Goal: Task Accomplishment & Management: Use online tool/utility

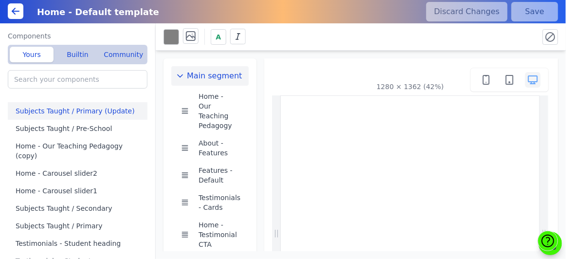
click at [88, 113] on button "Subjects Taught / Primary (Update)" at bounding box center [80, 111] width 144 height 18
click at [110, 109] on button "Subjects Taught / Primary (Update)" at bounding box center [80, 111] width 144 height 18
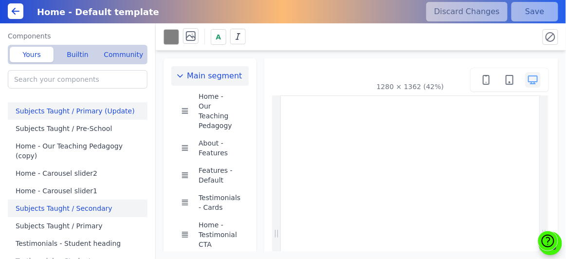
click at [92, 199] on button "Subjects Taught / Secondary" at bounding box center [80, 208] width 144 height 18
click at [184, 76] on icon "button" at bounding box center [180, 76] width 10 height 10
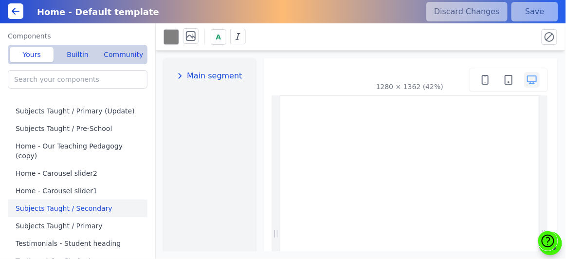
click at [184, 76] on icon "button" at bounding box center [180, 76] width 10 height 10
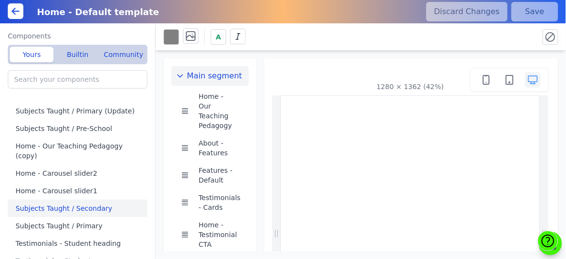
click at [15, 11] on icon at bounding box center [16, 11] width 12 height 12
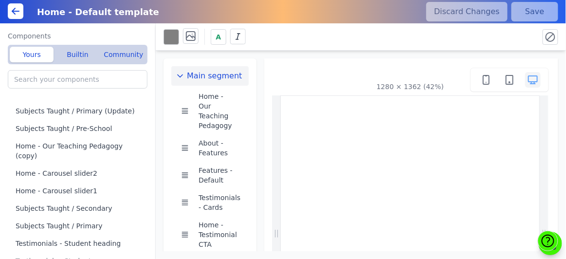
click at [14, 10] on icon at bounding box center [16, 11] width 12 height 12
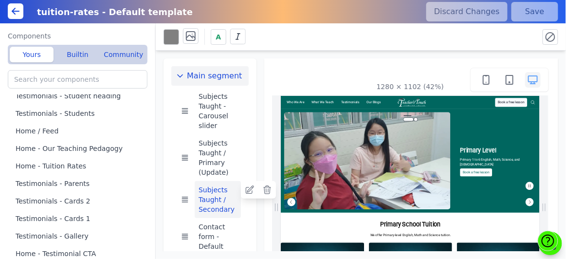
click at [225, 193] on button "Subjects Taught / Secondary" at bounding box center [218, 199] width 46 height 37
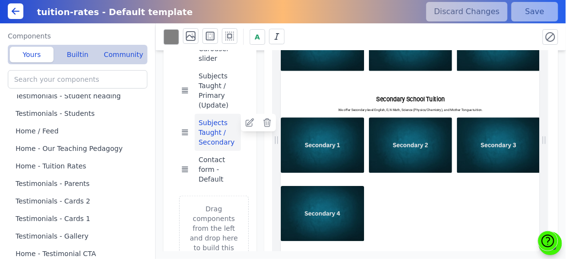
scroll to position [396, 0]
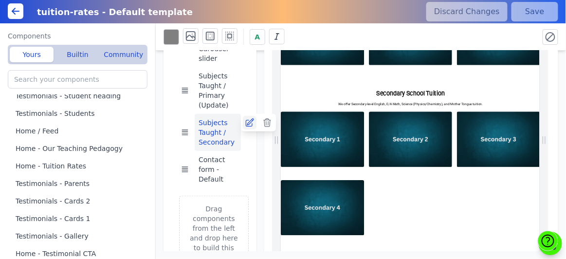
click at [252, 125] on icon at bounding box center [250, 123] width 10 height 10
click at [17, 15] on icon at bounding box center [16, 11] width 12 height 12
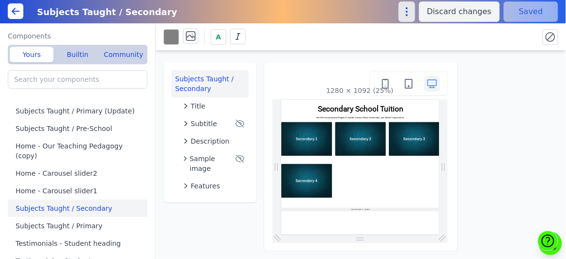
click at [413, 11] on icon "button" at bounding box center [407, 12] width 12 height 12
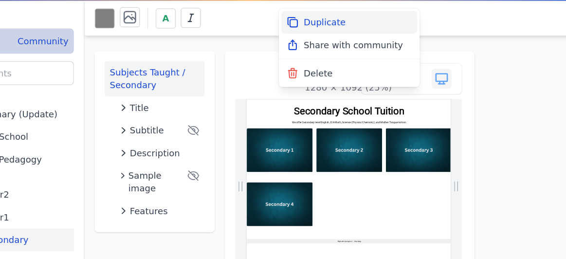
click at [386, 38] on button "Duplicate" at bounding box center [360, 40] width 105 height 18
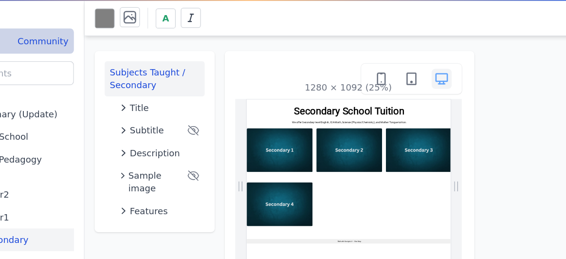
type input "Copy of Subjects Taught / Secondary"
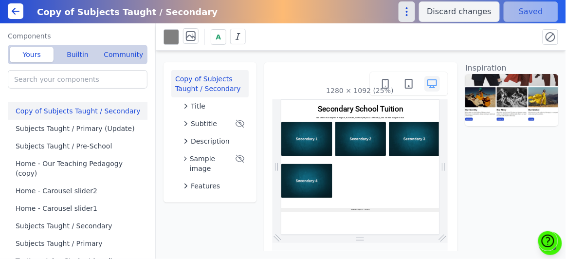
click at [409, 14] on icon "button" at bounding box center [407, 12] width 12 height 12
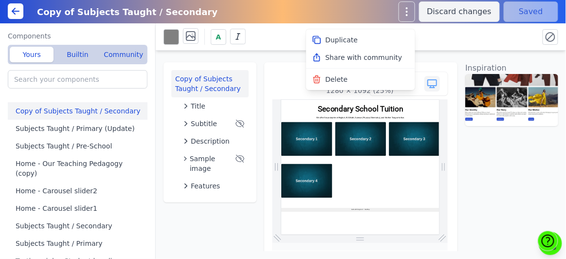
click at [509, 40] on div "A" at bounding box center [346, 36] width 367 height 17
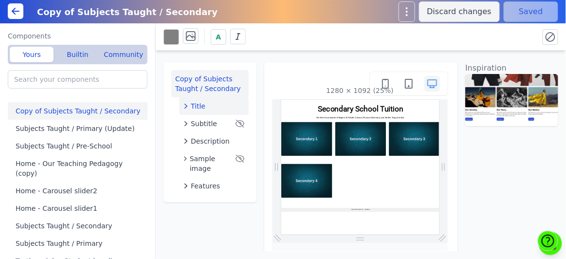
click at [182, 104] on icon "button" at bounding box center [186, 106] width 10 height 10
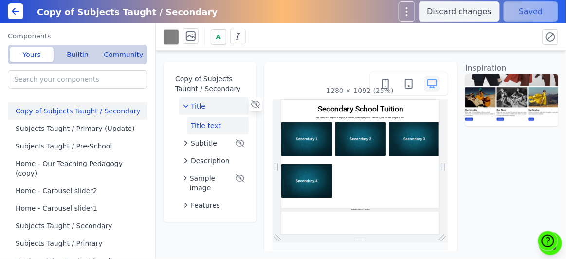
click at [221, 128] on button "Title text" at bounding box center [218, 126] width 62 height 18
click at [218, 124] on button "Title text" at bounding box center [218, 126] width 62 height 18
click at [219, 127] on button "Title text" at bounding box center [218, 126] width 62 height 18
click at [197, 120] on button "Title text" at bounding box center [218, 126] width 62 height 18
click at [194, 124] on button "Title text" at bounding box center [218, 126] width 62 height 18
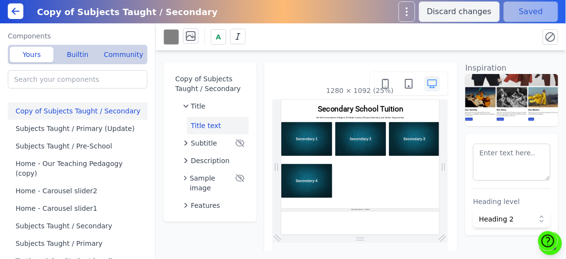
click at [200, 69] on div "Copy of Subjects Taught / Secondary Title Title text Subtitle Description Sampl…" at bounding box center [209, 142] width 93 height 160
click at [204, 80] on button "Copy of Subjects Taught / Secondary" at bounding box center [209, 83] width 77 height 27
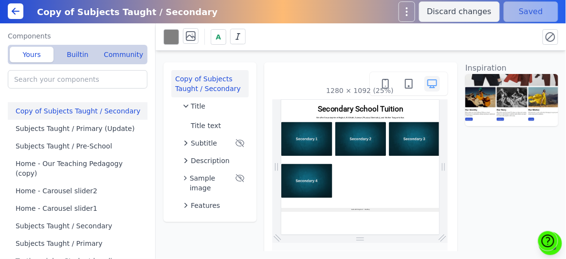
click at [204, 80] on button "Copy of Subjects Taught / Secondary" at bounding box center [209, 83] width 77 height 27
click at [413, 16] on icon "button" at bounding box center [407, 12] width 12 height 12
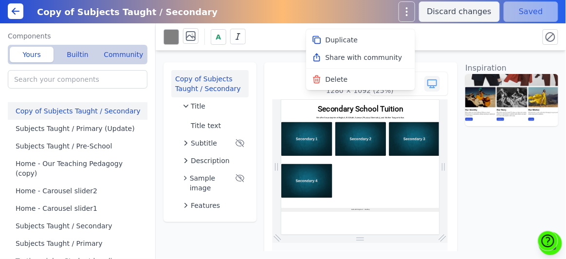
click at [493, 157] on div "Copy of Subjects Taught / Secondary Title Title text Subtitle Description Sampl…" at bounding box center [361, 151] width 410 height 200
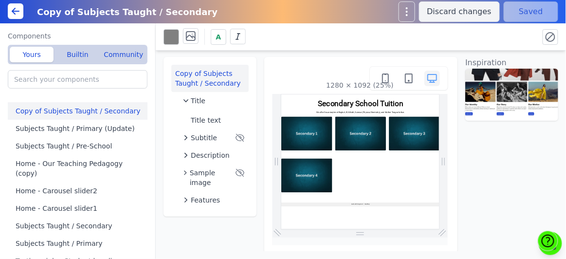
scroll to position [5, 0]
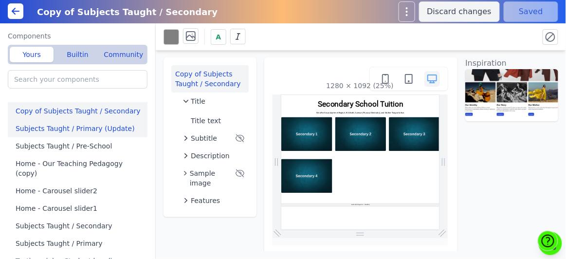
click at [75, 131] on button "Subjects Taught / Primary (Update)" at bounding box center [80, 129] width 144 height 18
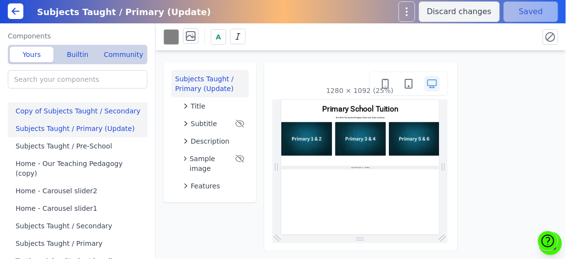
click at [80, 108] on button "Copy of Subjects Taught / Secondary" at bounding box center [80, 111] width 144 height 18
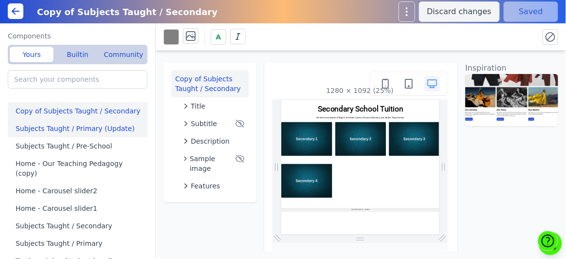
click at [72, 125] on button "Subjects Taught / Primary (Update)" at bounding box center [80, 129] width 144 height 18
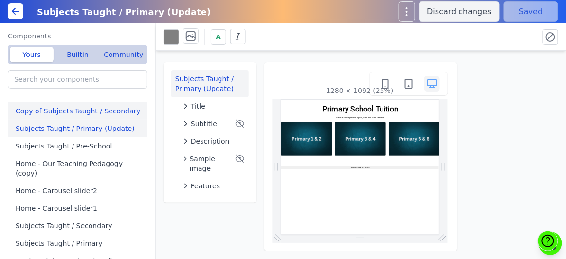
click at [76, 109] on button "Copy of Subjects Taught / Secondary" at bounding box center [80, 111] width 144 height 18
type input "Copy of Subjects Taught / Secondary"
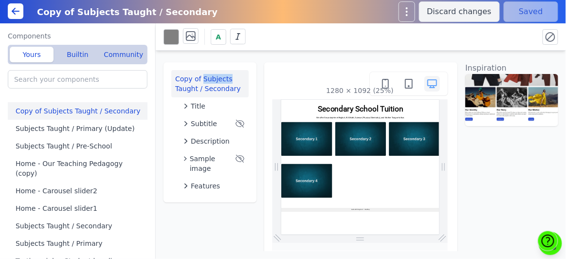
click at [176, 89] on button "Copy of Subjects Taught / Secondary" at bounding box center [209, 83] width 77 height 27
click at [185, 111] on button "Title" at bounding box center [214, 106] width 70 height 18
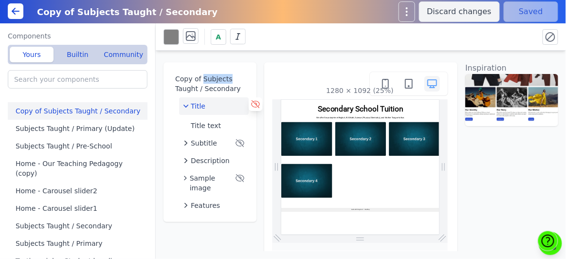
click at [254, 104] on icon at bounding box center [256, 104] width 10 height 10
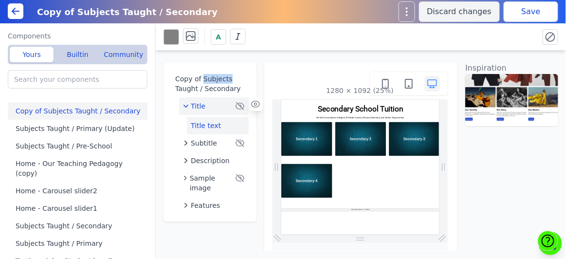
click at [219, 124] on button "Title text" at bounding box center [218, 126] width 62 height 18
click at [231, 106] on div "Title" at bounding box center [208, 106] width 50 height 10
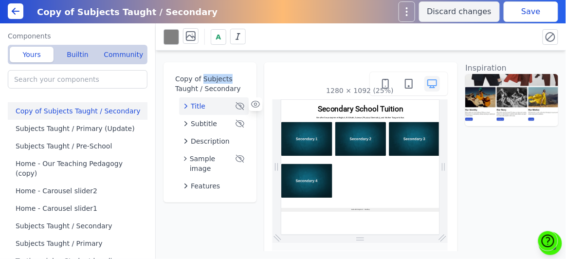
click at [231, 106] on div "Title" at bounding box center [208, 106] width 50 height 10
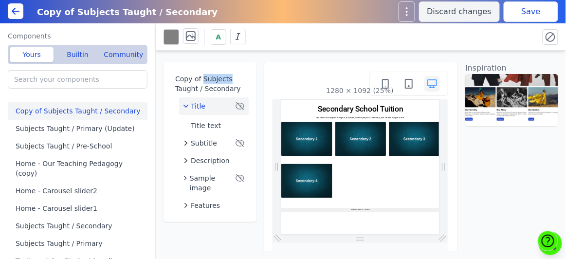
click at [0, 0] on icon at bounding box center [0, 0] width 0 height 0
click at [229, 122] on button "Title text" at bounding box center [218, 126] width 62 height 18
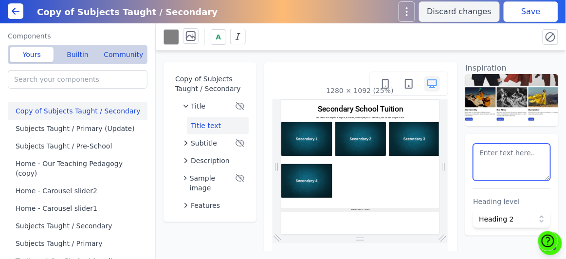
drag, startPoint x: 508, startPoint y: 161, endPoint x: 470, endPoint y: 153, distance: 38.7
click at [470, 153] on div "Heading level Heading 2" at bounding box center [511, 185] width 93 height 102
type textarea "School Holidays Coding Classes"
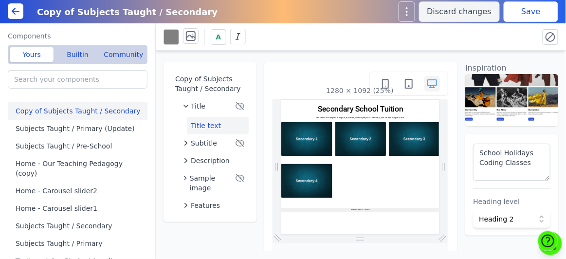
click at [222, 146] on div "Subtitle" at bounding box center [208, 143] width 50 height 10
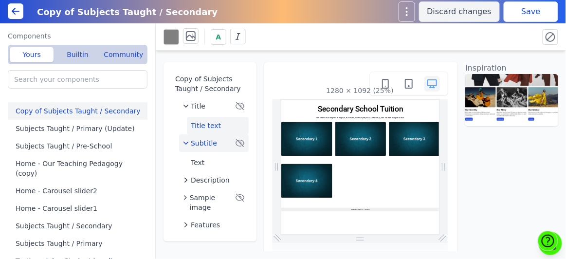
click at [220, 126] on button "Title text" at bounding box center [218, 126] width 62 height 18
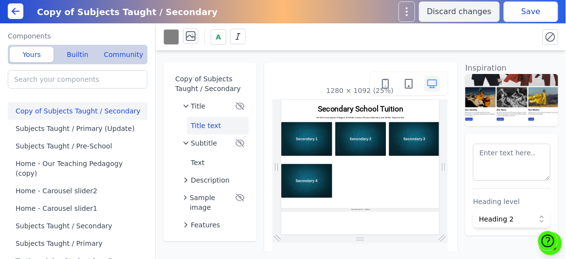
click at [529, 10] on button "Save" at bounding box center [531, 11] width 54 height 20
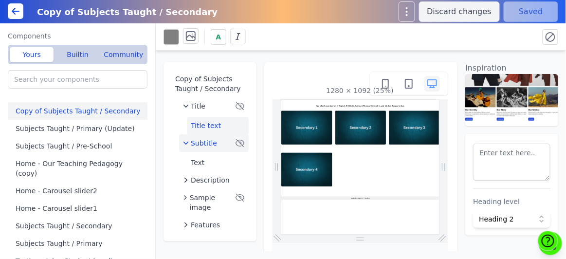
click at [186, 140] on icon "button" at bounding box center [186, 143] width 10 height 10
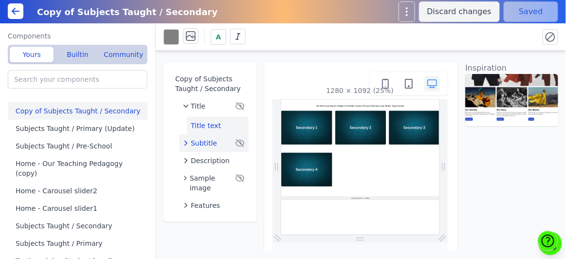
click at [211, 130] on button "Title text" at bounding box center [218, 126] width 62 height 18
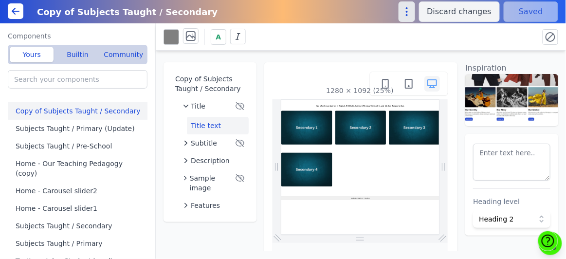
click at [407, 15] on icon "button" at bounding box center [406, 15] width 1 height 1
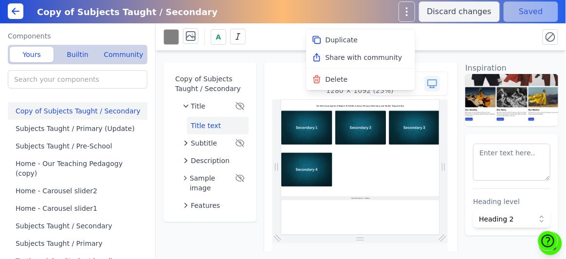
click at [252, 9] on div "Copy of Subjects Taught / Secondary" at bounding box center [211, 12] width 360 height 18
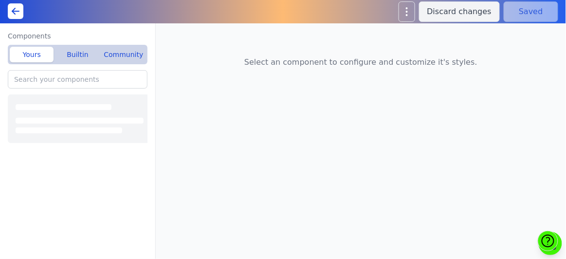
type input "Copy of Subjects Taught / Secondary"
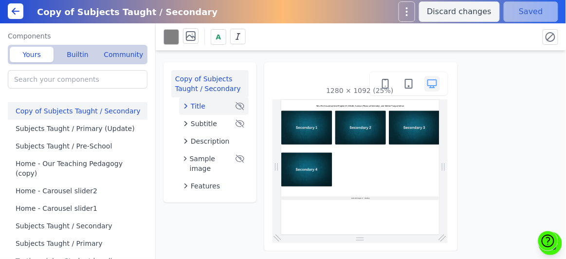
click at [197, 109] on span "Title" at bounding box center [198, 106] width 15 height 10
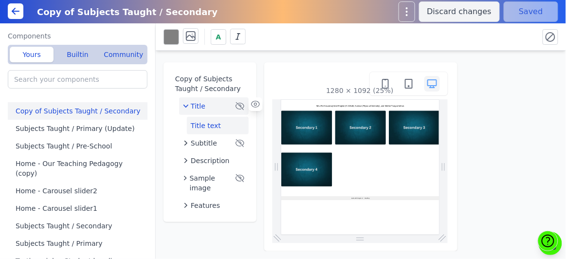
click at [205, 127] on button "Title text" at bounding box center [218, 126] width 62 height 18
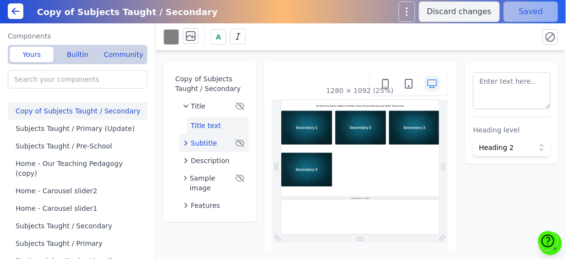
click at [185, 143] on icon "button" at bounding box center [186, 143] width 10 height 10
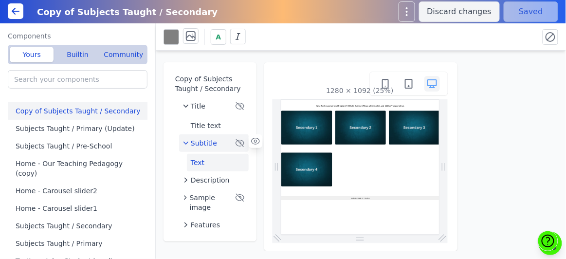
click at [209, 167] on button "Text" at bounding box center [218, 163] width 62 height 18
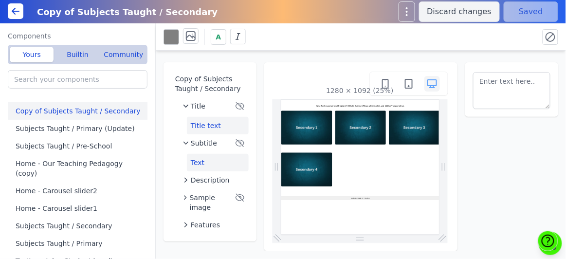
click at [215, 119] on button "Title text" at bounding box center [218, 126] width 62 height 18
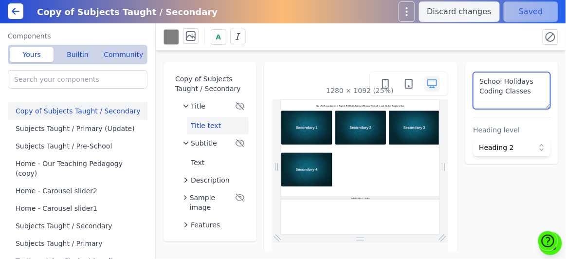
click at [502, 90] on textarea "School Holidays Coding Classes" at bounding box center [511, 90] width 77 height 37
click at [522, 98] on textarea "School Holidays Classes" at bounding box center [511, 90] width 77 height 37
click at [531, 12] on button "Saved" at bounding box center [531, 11] width 54 height 20
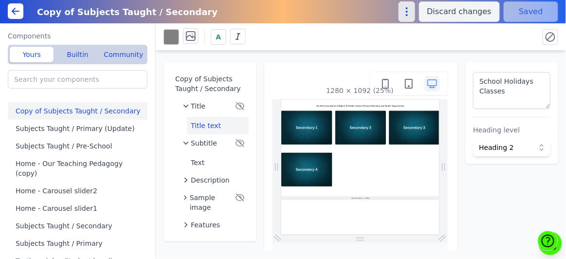
click at [407, 15] on icon "button" at bounding box center [406, 15] width 1 height 1
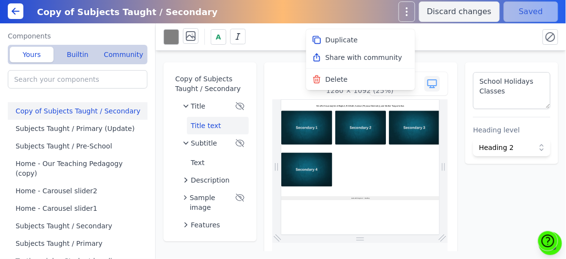
click at [57, 111] on button "Copy of Subjects Taught / Secondary" at bounding box center [80, 111] width 144 height 18
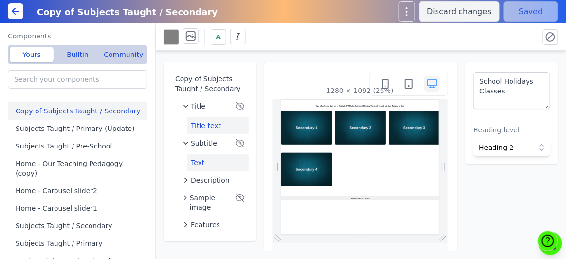
click at [211, 167] on button "Text" at bounding box center [218, 163] width 62 height 18
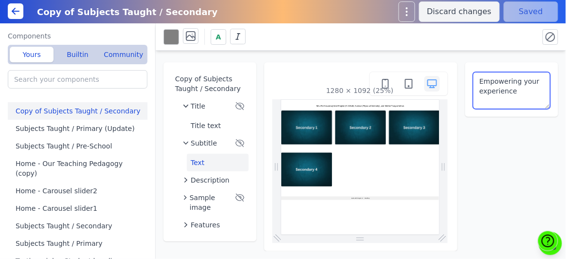
drag, startPoint x: 540, startPoint y: 92, endPoint x: 469, endPoint y: 80, distance: 72.1
click at [469, 80] on div "Empowering your experience" at bounding box center [511, 89] width 93 height 54
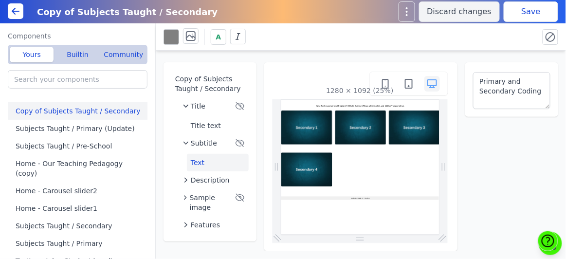
click at [558, 147] on div "Copy of Subjects Taught / Secondary Title Title text Subtitle Text Description …" at bounding box center [361, 151] width 410 height 200
click at [531, 13] on button "Save" at bounding box center [531, 11] width 54 height 20
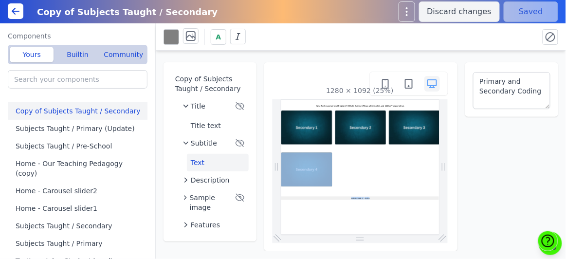
drag, startPoint x: 874, startPoint y: 385, endPoint x: 872, endPoint y: 668, distance: 283.2
click at [229, 122] on button "Title text" at bounding box center [218, 126] width 62 height 18
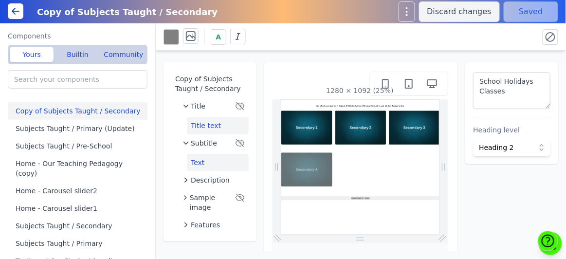
click at [218, 157] on button "Text" at bounding box center [218, 163] width 62 height 18
type textarea "Primary and Secondary Coding"
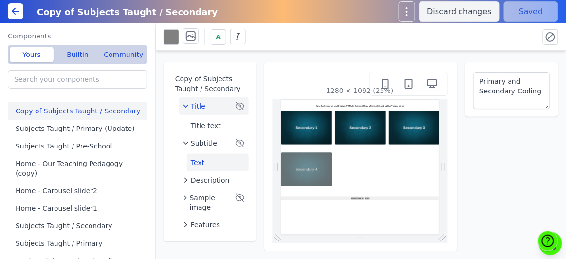
click at [243, 105] on icon "button" at bounding box center [240, 106] width 10 height 10
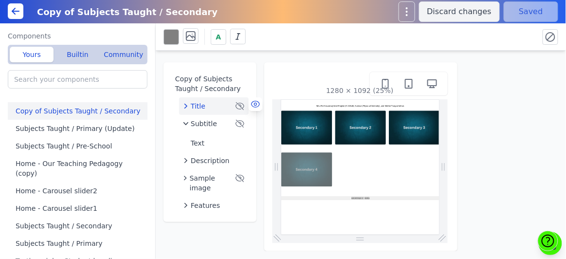
click at [259, 102] on icon at bounding box center [256, 104] width 10 height 10
click at [515, 16] on button "Save" at bounding box center [531, 11] width 54 height 20
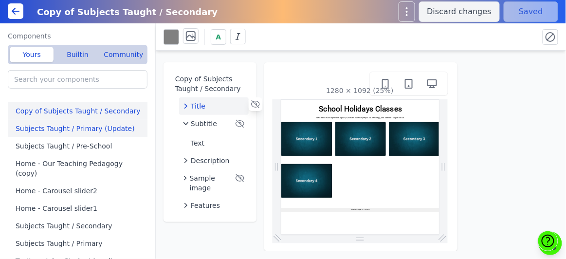
click at [122, 132] on button "Subjects Taught / Primary (Update)" at bounding box center [80, 129] width 144 height 18
type input "Subjects Taught / Primary (Update)"
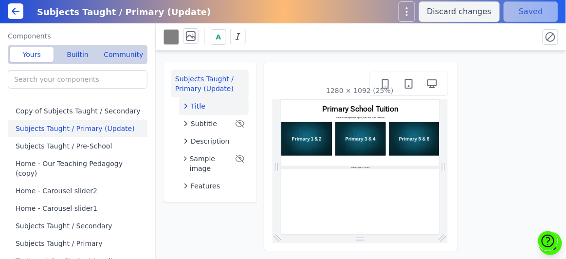
click at [184, 106] on icon "button" at bounding box center [186, 106] width 10 height 10
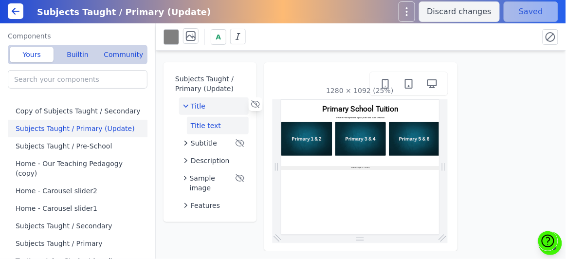
click at [200, 125] on button "Title text" at bounding box center [218, 126] width 62 height 18
click at [20, 13] on icon at bounding box center [16, 11] width 12 height 12
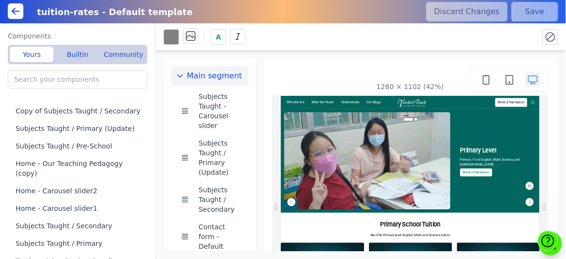
click at [17, 15] on icon at bounding box center [16, 11] width 12 height 12
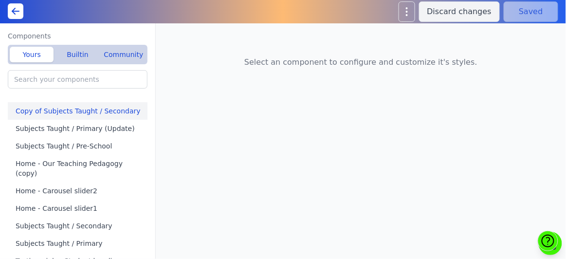
click at [126, 106] on button "Copy of Subjects Taught / Secondary" at bounding box center [80, 111] width 144 height 18
type input "Copy of Subjects Taught / Secondary"
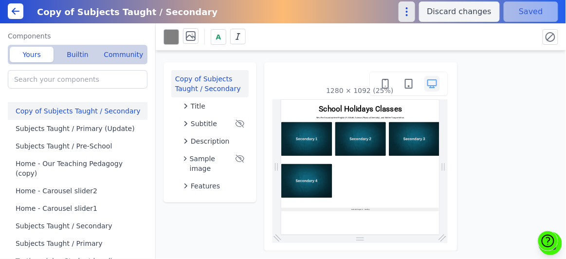
click at [413, 7] on icon "button" at bounding box center [407, 12] width 12 height 12
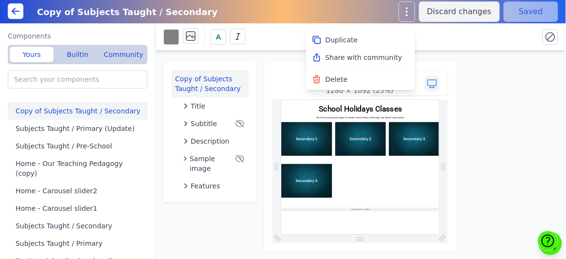
click at [517, 109] on div "Copy of Subjects Taught / Secondary Title Subtitle Description Sample image Fea…" at bounding box center [361, 151] width 410 height 200
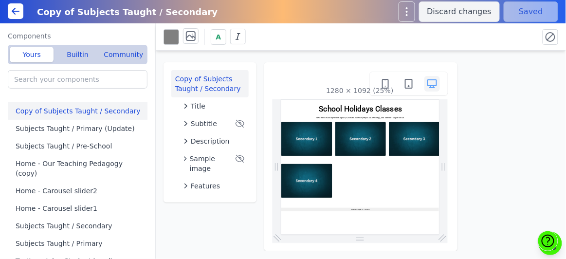
click at [17, 7] on icon at bounding box center [16, 11] width 12 height 12
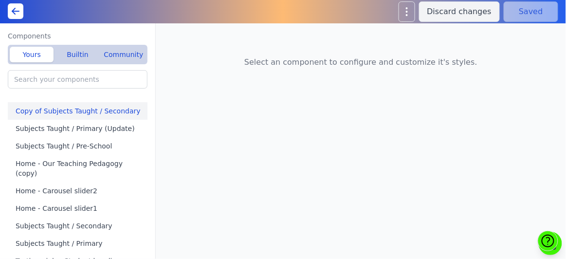
click at [73, 107] on button "Copy of Subjects Taught / Secondary" at bounding box center [80, 111] width 144 height 18
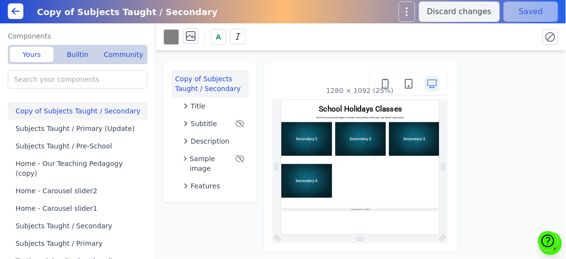
click at [211, 82] on button "Copy of Subjects Taught / Secondary" at bounding box center [209, 83] width 77 height 27
click at [121, 112] on button "Copy of Subjects Taught / Secondary" at bounding box center [80, 111] width 144 height 18
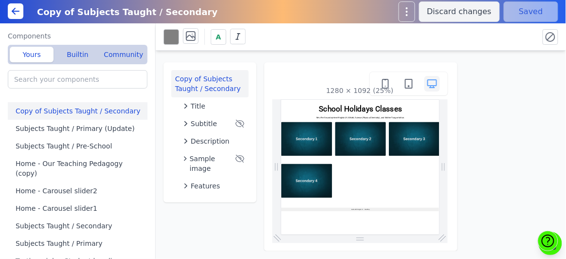
click at [121, 112] on button "Copy of Subjects Taught / Secondary" at bounding box center [80, 111] width 144 height 18
click at [86, 110] on button "Copy of Subjects Taught / Secondary" at bounding box center [80, 111] width 144 height 18
click at [229, 78] on button "Copy of Subjects Taught / Secondary" at bounding box center [209, 83] width 77 height 27
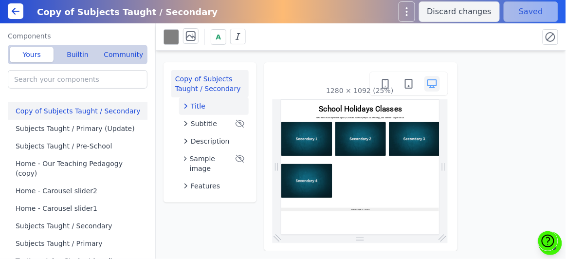
click at [206, 110] on div "Title" at bounding box center [214, 106] width 62 height 10
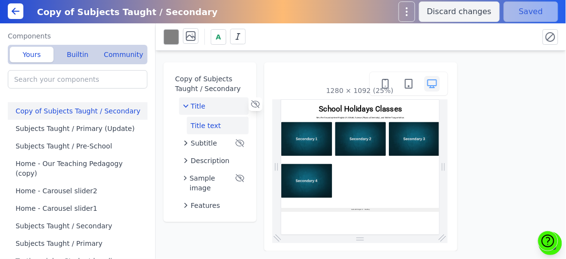
click at [207, 124] on button "Title text" at bounding box center [218, 126] width 62 height 18
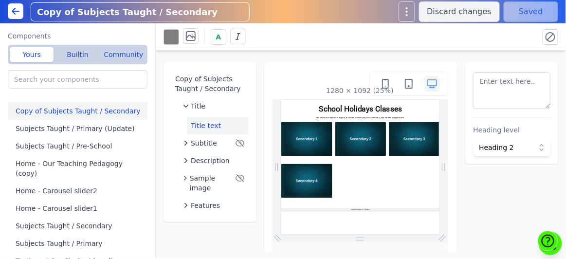
click at [111, 9] on input "Copy of Subjects Taught / Secondary" at bounding box center [140, 12] width 218 height 18
drag, startPoint x: 197, startPoint y: 9, endPoint x: 31, endPoint y: -8, distance: 166.3
click at [31, 0] on html "Copy of Subjects Taught / Secondary Discard changes Saved Components Yours Buil…" at bounding box center [283, 129] width 566 height 259
type input "School Holidays Classes"
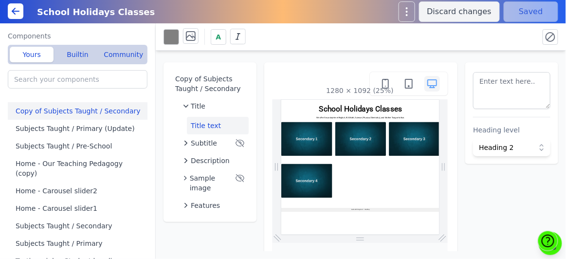
click at [415, 42] on div "A" at bounding box center [346, 36] width 367 height 17
click at [523, 10] on button "Save" at bounding box center [531, 11] width 54 height 20
click at [203, 145] on span "Subtitle" at bounding box center [204, 143] width 26 height 10
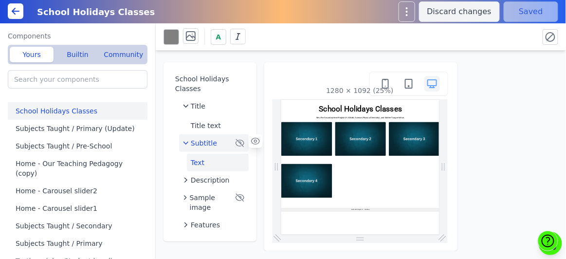
click at [202, 165] on button "Text" at bounding box center [218, 163] width 62 height 18
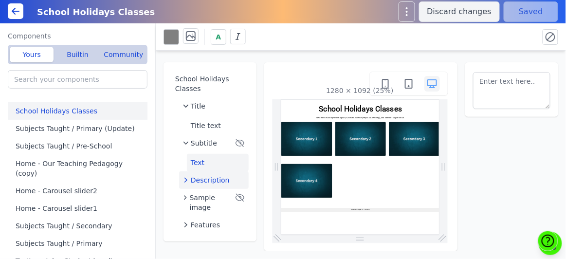
click at [191, 182] on span "Description" at bounding box center [210, 180] width 39 height 10
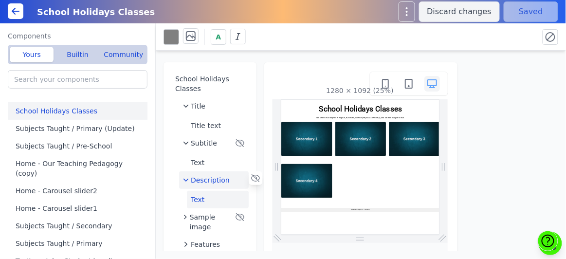
click at [203, 195] on button "Text" at bounding box center [218, 200] width 62 height 18
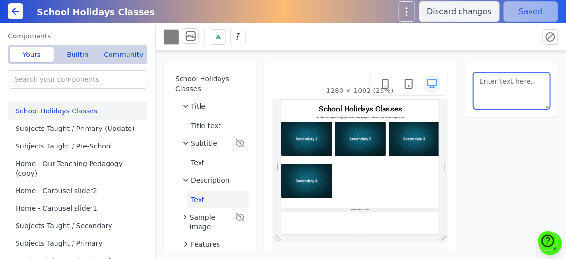
scroll to position [30, 0]
drag, startPoint x: 481, startPoint y: 77, endPoint x: 566, endPoint y: 116, distance: 93.6
click at [565, 116] on div "School Holidays Classes Title Title text Subtitle Text Description Text Sample …" at bounding box center [361, 151] width 410 height 200
type textarea "Robotics & AI coding classes"
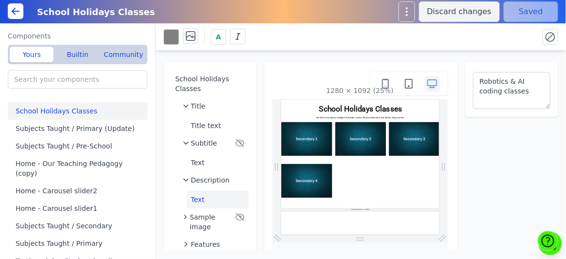
click at [532, 179] on div "School Holidays Classes Title Title text Subtitle Text Description Text Sample …" at bounding box center [361, 151] width 410 height 200
click at [531, 12] on button "Save" at bounding box center [531, 11] width 54 height 20
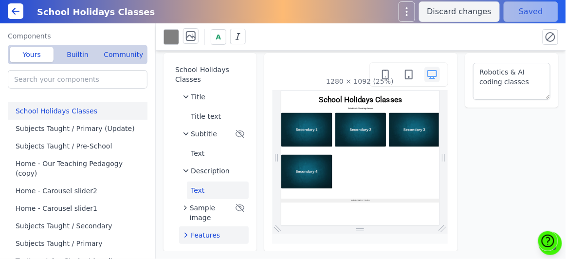
click at [191, 233] on span "Features" at bounding box center [205, 235] width 29 height 10
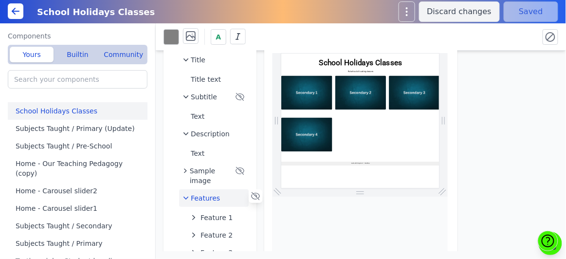
scroll to position [46, 0]
click at [208, 222] on button "Feature 1" at bounding box center [218, 218] width 62 height 18
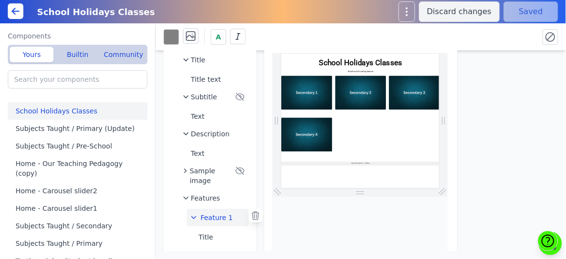
scroll to position [68, 0]
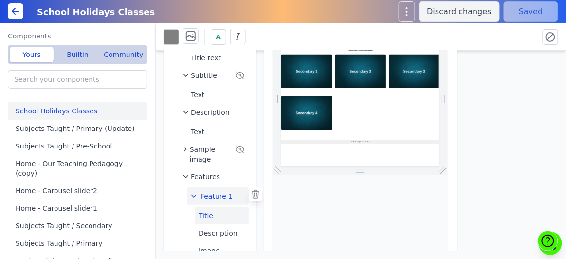
click at [217, 214] on button "Title" at bounding box center [222, 216] width 54 height 18
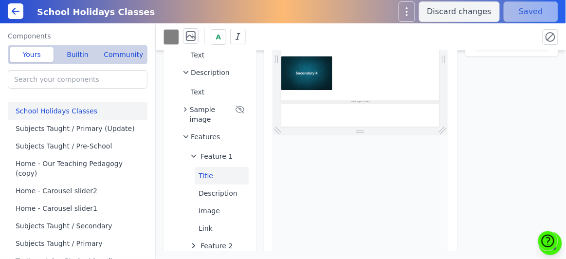
scroll to position [107, 0]
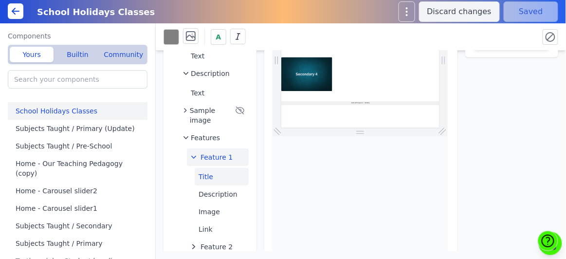
click at [194, 156] on icon "button" at bounding box center [194, 157] width 10 height 10
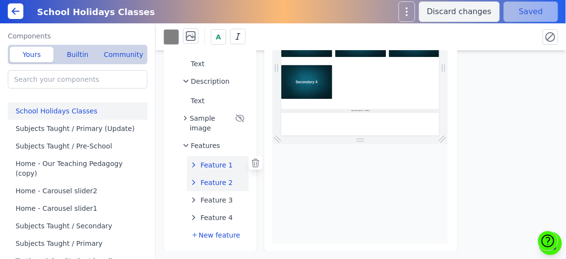
click at [215, 181] on span "Feature 2" at bounding box center [216, 183] width 32 height 10
click at [212, 166] on span "Feature 1" at bounding box center [216, 165] width 32 height 10
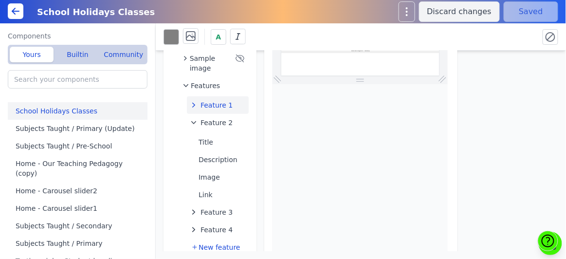
scroll to position [171, 0]
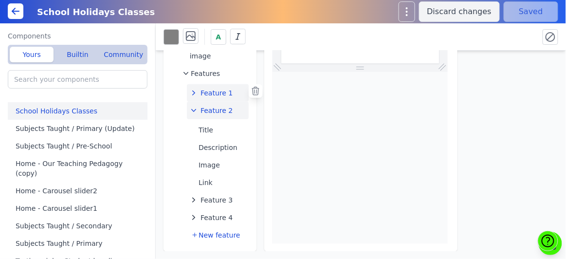
click at [193, 112] on icon "button" at bounding box center [194, 111] width 10 height 10
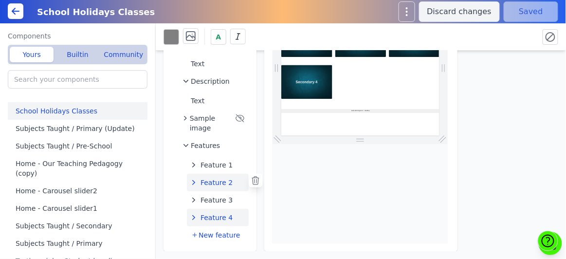
click at [233, 217] on button "Feature 4" at bounding box center [218, 218] width 62 height 18
click at [257, 216] on icon at bounding box center [256, 216] width 10 height 10
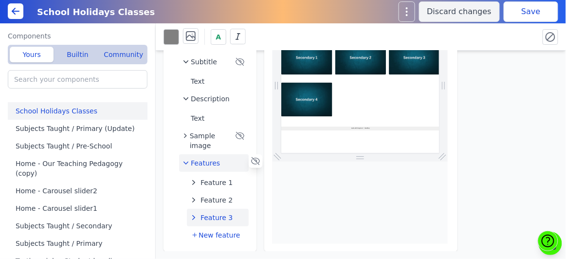
click at [234, 217] on button "Feature 3" at bounding box center [218, 218] width 62 height 18
click at [256, 215] on icon at bounding box center [256, 216] width 10 height 10
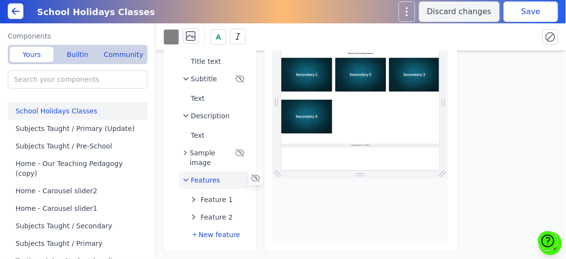
scroll to position [64, 0]
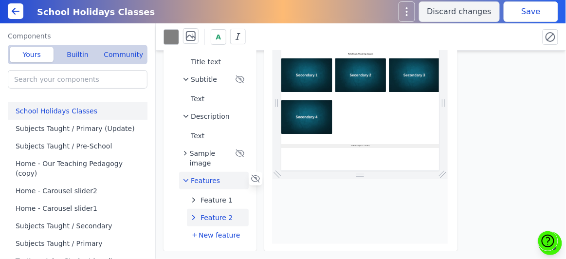
click at [220, 214] on span "Feature 2" at bounding box center [216, 218] width 32 height 10
click at [259, 212] on icon at bounding box center [256, 216] width 10 height 10
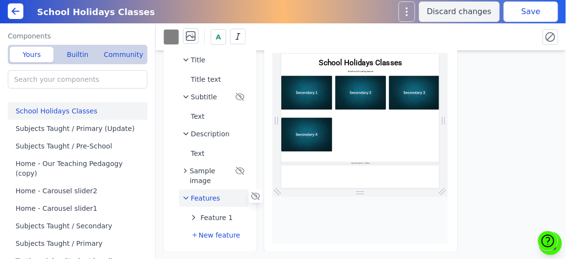
click at [529, 8] on button "Save" at bounding box center [531, 11] width 54 height 20
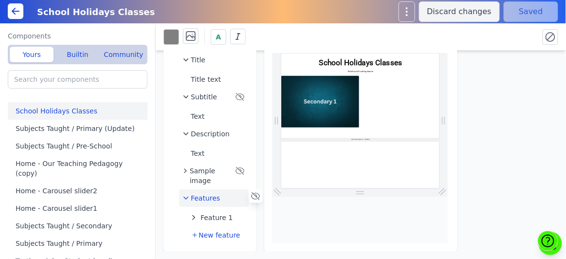
scroll to position [0, 0]
click at [227, 219] on span "Feature 1" at bounding box center [216, 218] width 32 height 10
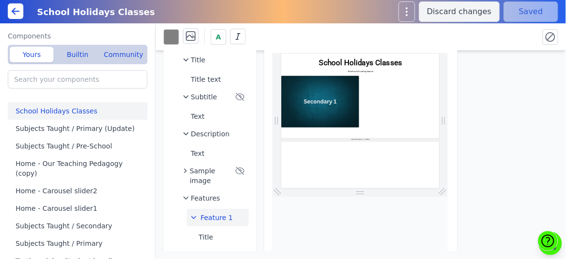
click at [430, 258] on img at bounding box center [434, 241] width 306 height 203
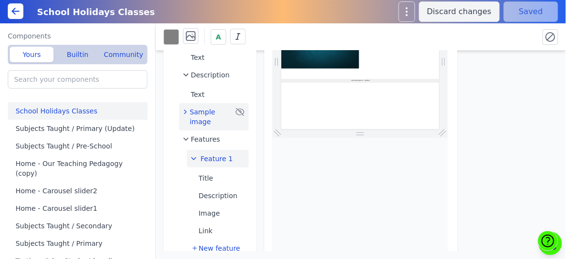
scroll to position [118, 0]
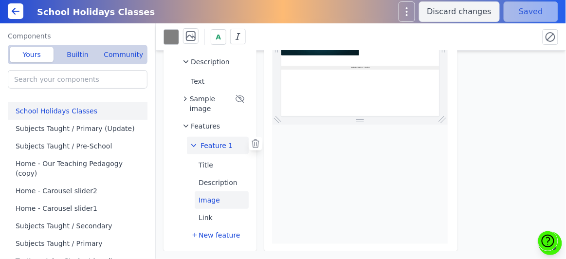
click at [218, 203] on button "Image" at bounding box center [222, 200] width 54 height 18
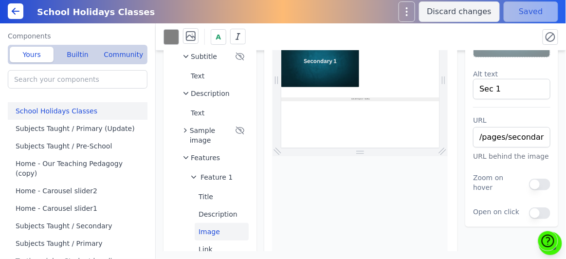
scroll to position [87, 0]
click at [515, 91] on input "Sec 1" at bounding box center [511, 89] width 77 height 20
type input "S"
type input "Robotics & AI"
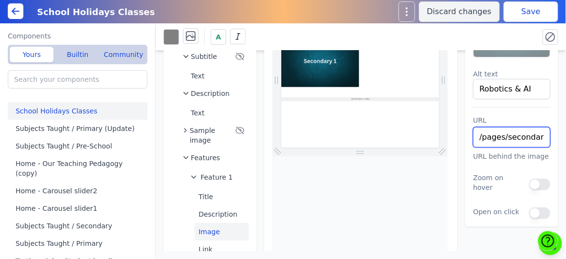
scroll to position [0, 26]
drag, startPoint x: 506, startPoint y: 136, endPoint x: 566, endPoint y: 135, distance: 59.8
click at [565, 135] on div "School Holidays Classes Title Title text Subtitle Text Description Text Sample …" at bounding box center [361, 151] width 410 height 200
paste input "robotics-ai-course-during-school-holidays"
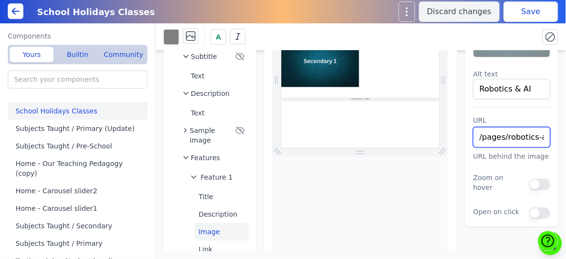
scroll to position [0, 102]
type input "/pages/robotics-ai-course-during-school-holidays"
click at [526, 12] on button "Save" at bounding box center [531, 11] width 54 height 20
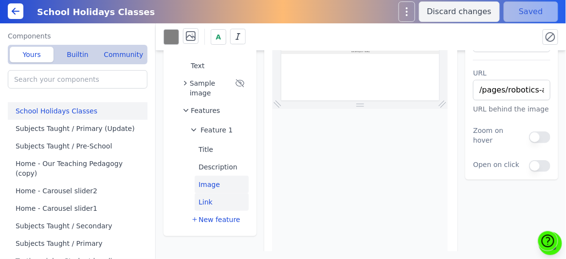
scroll to position [135, 0]
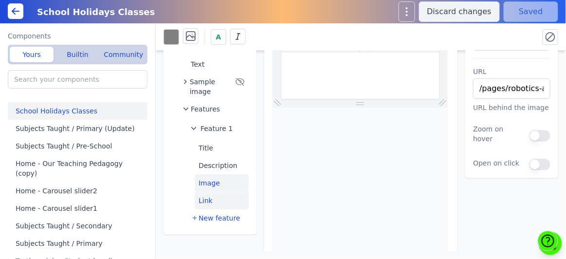
click at [210, 200] on button "Link" at bounding box center [222, 201] width 54 height 18
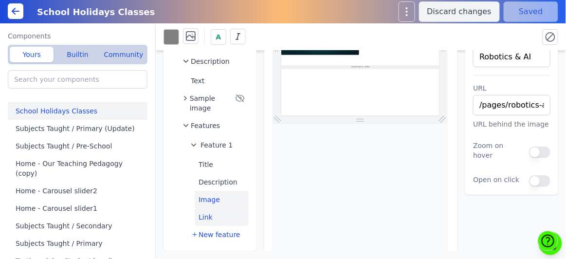
select select
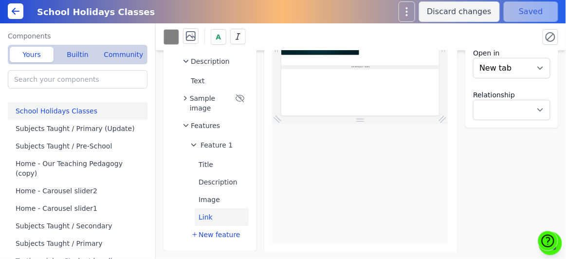
scroll to position [0, 0]
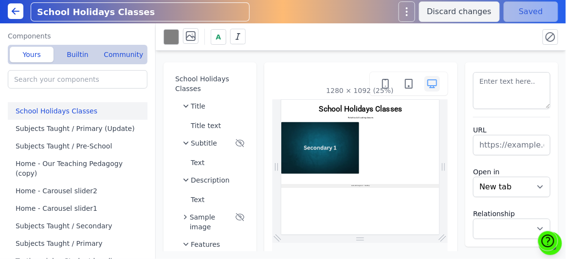
click at [72, 15] on input "School Holidays Classes" at bounding box center [140, 12] width 218 height 18
click at [14, 11] on icon at bounding box center [16, 11] width 12 height 12
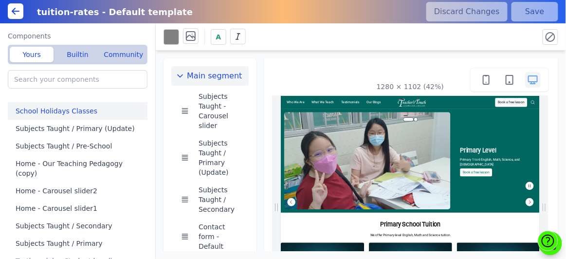
click at [80, 118] on button "School Holidays Classes" at bounding box center [80, 111] width 144 height 18
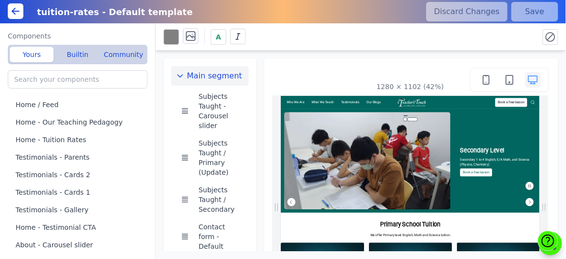
scroll to position [195, 0]
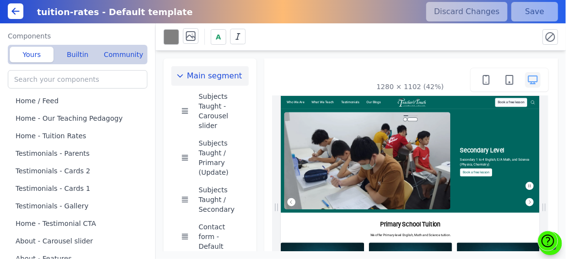
click at [21, 12] on icon at bounding box center [16, 11] width 12 height 12
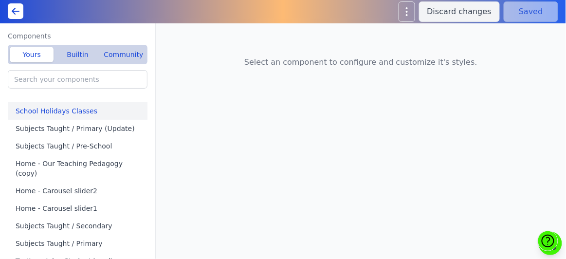
click at [65, 111] on button "School Holidays Classes" at bounding box center [80, 111] width 144 height 18
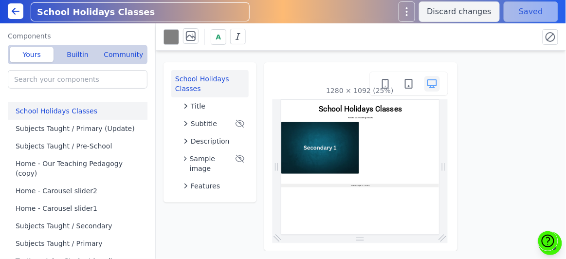
click at [38, 12] on input "School Holidays Classes" at bounding box center [140, 12] width 218 height 18
click at [144, 14] on input "Subjects Taught / School Holidays Classes" at bounding box center [140, 12] width 218 height 18
click at [149, 16] on input "Subjects Taught / Holidays Classes" at bounding box center [140, 12] width 218 height 18
click at [218, 206] on div "School Holidays Classes Title Subtitle Description Sample image Features 1280 ×…" at bounding box center [361, 151] width 410 height 200
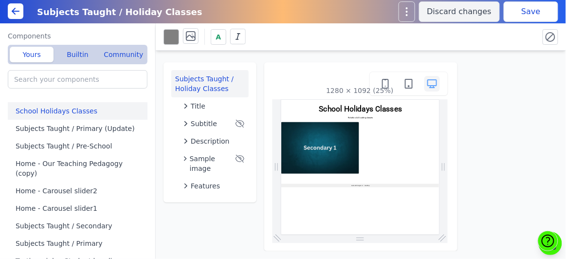
click at [21, 9] on icon at bounding box center [16, 11] width 12 height 12
click at [516, 17] on button "Save" at bounding box center [531, 11] width 54 height 20
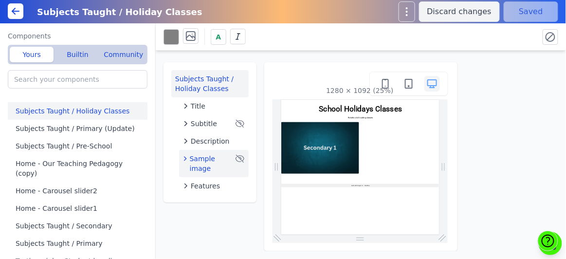
click at [186, 159] on icon "button" at bounding box center [185, 159] width 2 height 4
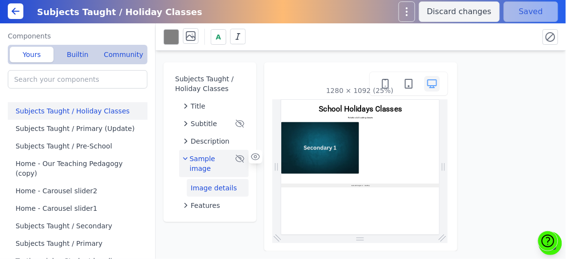
click at [215, 181] on button "Image details" at bounding box center [218, 188] width 62 height 18
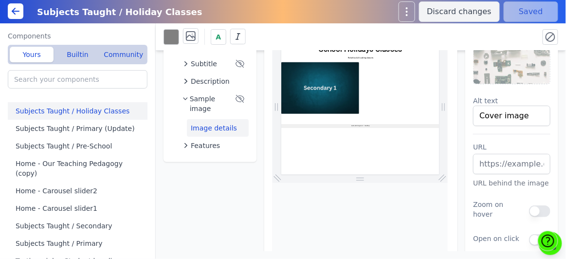
scroll to position [59, 0]
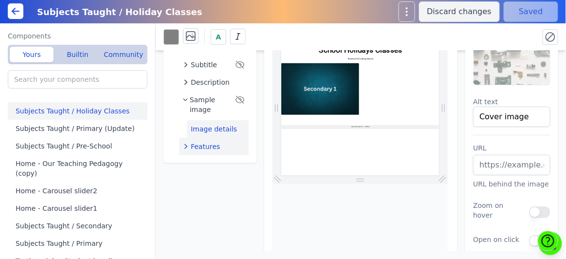
click at [198, 147] on span "Features" at bounding box center [205, 147] width 29 height 10
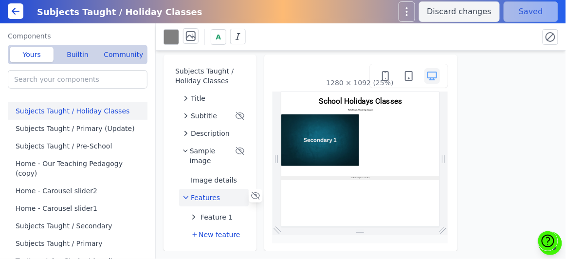
scroll to position [7, 0]
click at [209, 213] on span "Feature 1" at bounding box center [216, 218] width 32 height 10
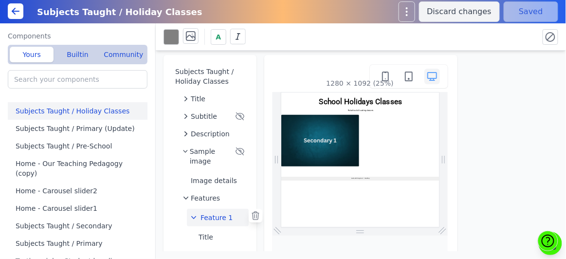
click at [196, 219] on icon "button" at bounding box center [194, 218] width 10 height 10
click at [237, 180] on button "Image details" at bounding box center [218, 181] width 62 height 18
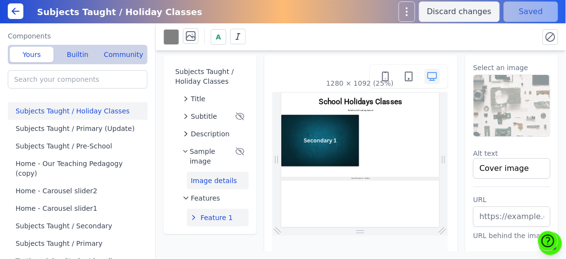
click at [199, 218] on button "Feature 1" at bounding box center [218, 218] width 62 height 18
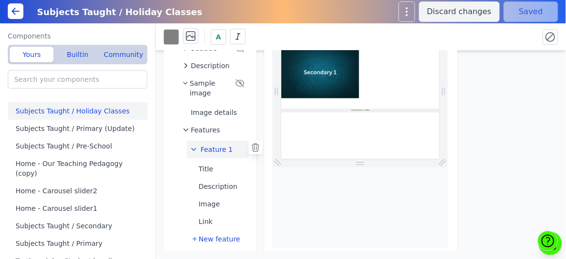
scroll to position [79, 0]
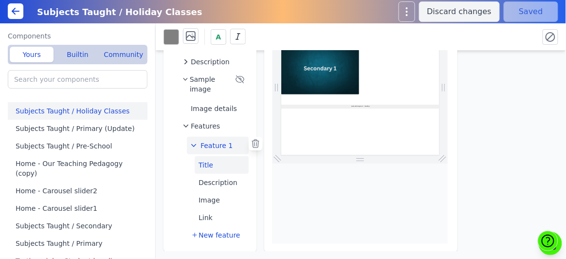
click at [206, 167] on button "Title" at bounding box center [222, 165] width 54 height 18
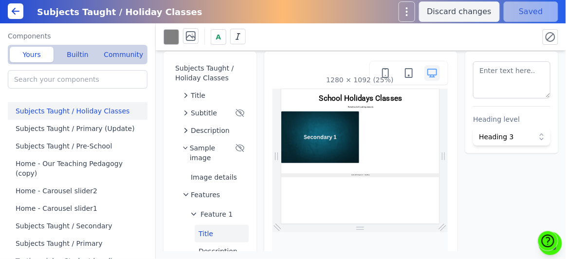
scroll to position [51, 0]
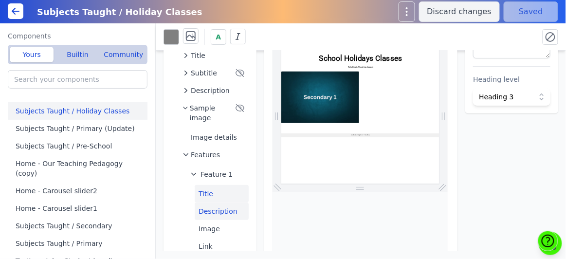
click at [227, 207] on button "Description" at bounding box center [222, 211] width 54 height 18
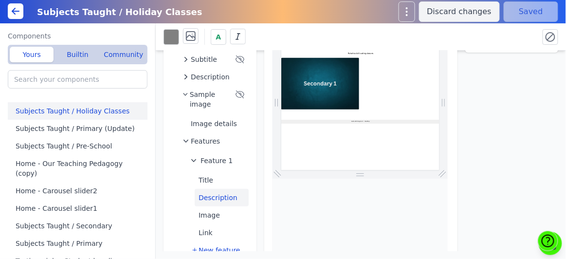
scroll to position [71, 0]
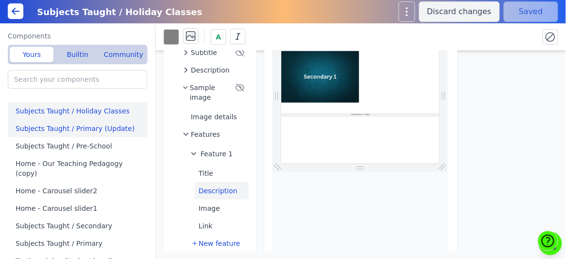
click at [99, 129] on button "Subjects Taught / Primary (Update)" at bounding box center [80, 129] width 144 height 18
type input "Subjects Taught / Primary (Update)"
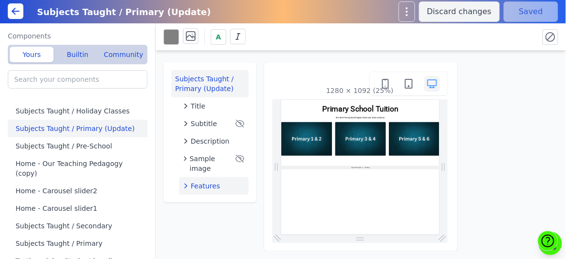
click at [185, 186] on icon "button" at bounding box center [186, 186] width 10 height 10
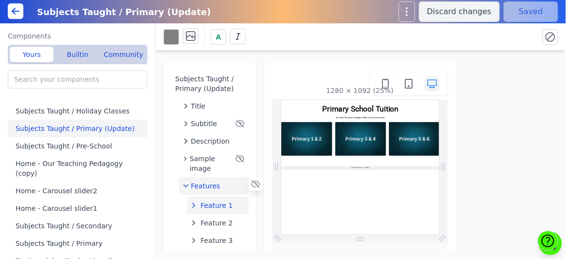
click at [193, 208] on icon "button" at bounding box center [194, 205] width 10 height 10
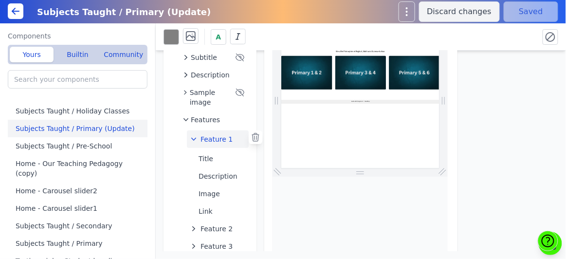
scroll to position [82, 0]
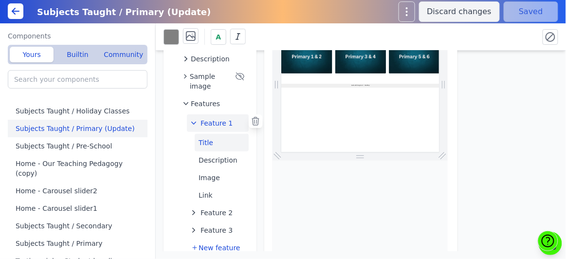
click at [208, 147] on button "Title" at bounding box center [222, 143] width 54 height 18
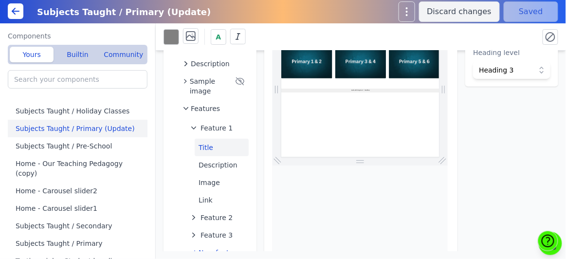
scroll to position [78, 0]
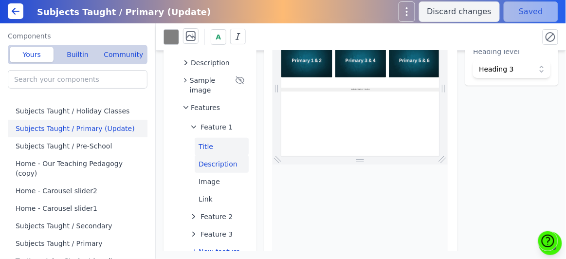
click at [219, 166] on button "Description" at bounding box center [222, 164] width 54 height 18
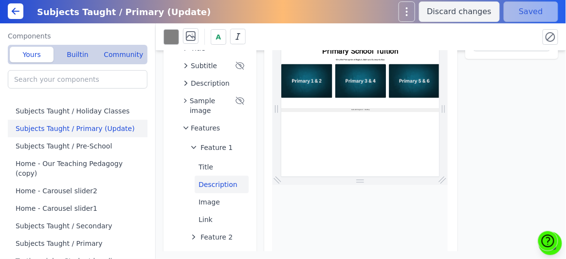
scroll to position [59, 0]
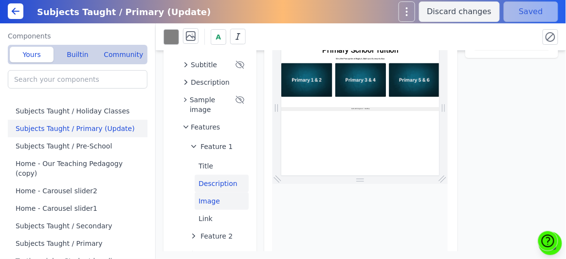
click at [238, 197] on button "Image" at bounding box center [222, 201] width 54 height 18
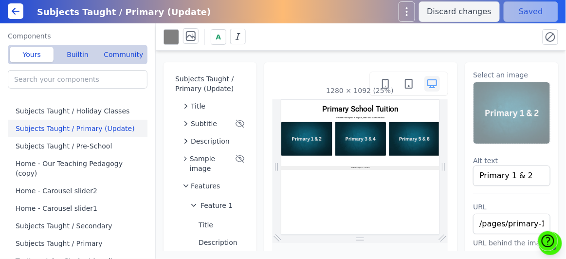
scroll to position [104, 0]
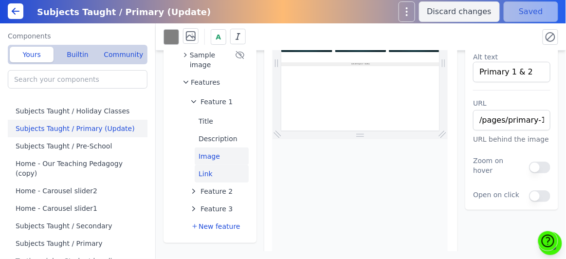
click at [219, 177] on button "Link" at bounding box center [222, 174] width 54 height 18
select select
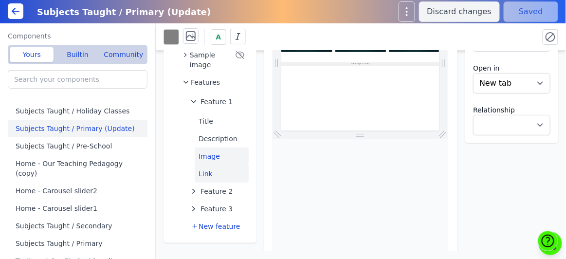
click at [216, 161] on button "Image" at bounding box center [222, 156] width 54 height 18
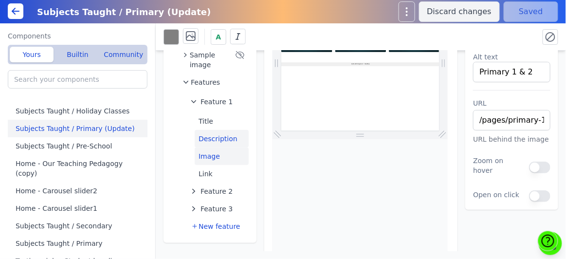
click at [205, 141] on button "Description" at bounding box center [222, 139] width 54 height 18
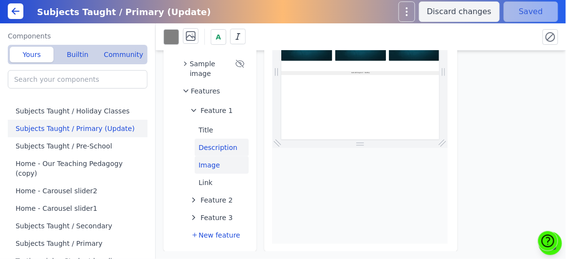
click at [211, 163] on button "Image" at bounding box center [222, 165] width 54 height 18
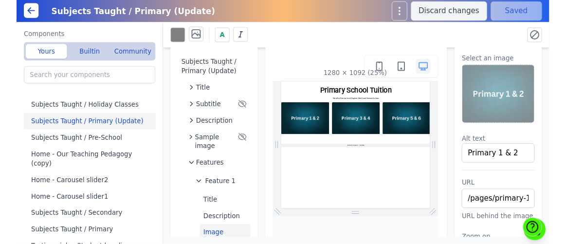
scroll to position [0, 0]
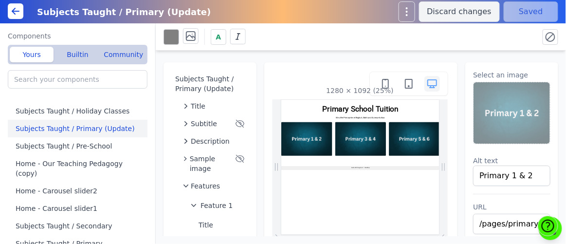
click at [498, 93] on img at bounding box center [511, 112] width 76 height 61
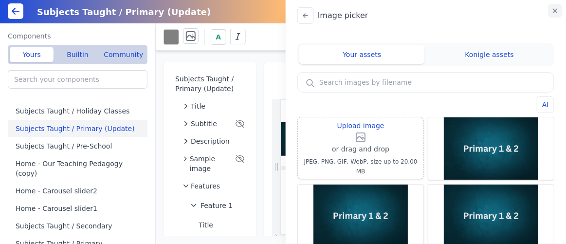
click at [556, 10] on icon "button" at bounding box center [555, 11] width 4 height 4
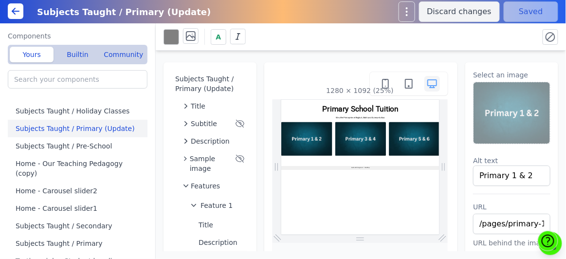
click at [516, 99] on img at bounding box center [511, 112] width 76 height 61
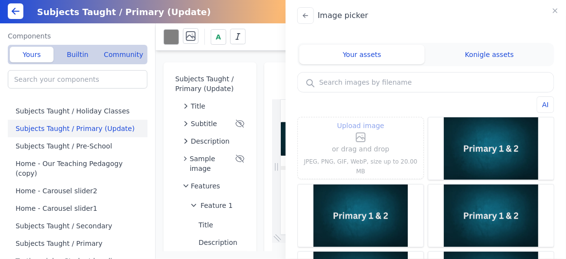
click at [382, 133] on label "Upload image" at bounding box center [360, 131] width 57 height 23
click at [361, 120] on input "Upload image" at bounding box center [361, 119] width 0 height 0
click at [557, 11] on icon "button" at bounding box center [555, 11] width 8 height 8
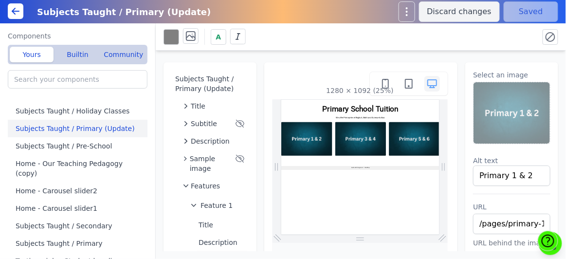
click at [508, 121] on img at bounding box center [511, 112] width 76 height 61
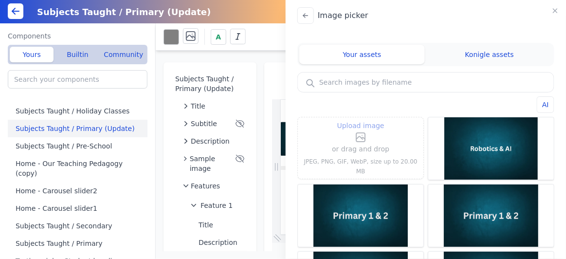
click at [357, 143] on icon at bounding box center [361, 137] width 12 height 12
click at [361, 120] on input "Upload image" at bounding box center [361, 119] width 0 height 0
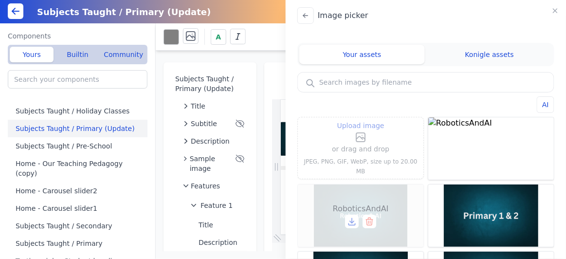
click at [370, 222] on icon at bounding box center [370, 222] width 0 height 2
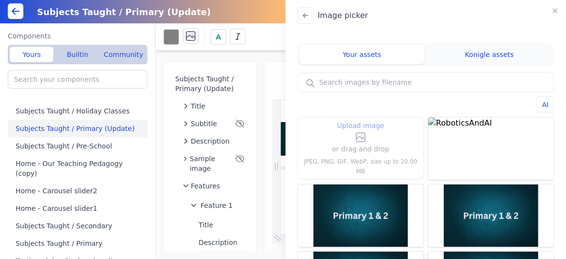
click at [365, 142] on icon at bounding box center [360, 137] width 9 height 9
click at [361, 120] on input "Upload image" at bounding box center [361, 119] width 0 height 0
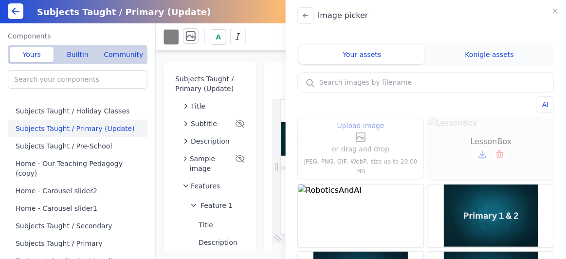
click at [502, 150] on icon at bounding box center [500, 154] width 10 height 10
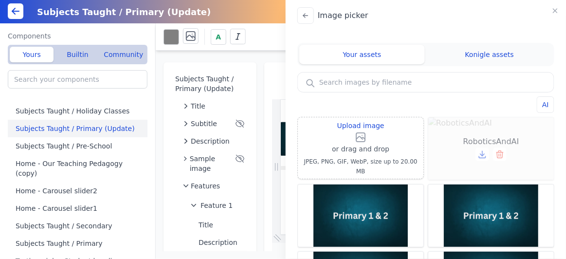
click at [503, 154] on icon at bounding box center [500, 154] width 10 height 10
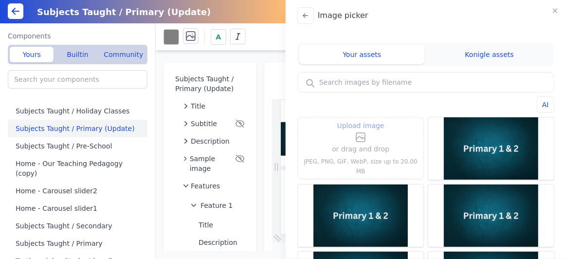
click at [383, 147] on p "or drag and drop" at bounding box center [360, 149] width 57 height 12
click at [371, 138] on label "Upload image" at bounding box center [360, 131] width 57 height 23
click at [361, 120] on input "Upload image" at bounding box center [361, 119] width 0 height 0
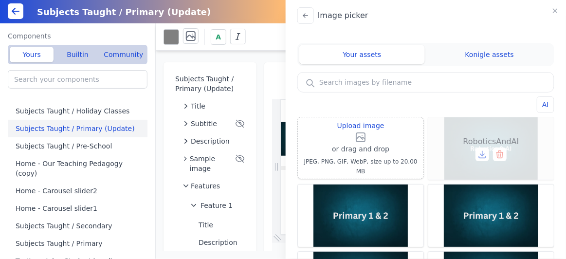
click at [502, 152] on icon at bounding box center [500, 154] width 10 height 10
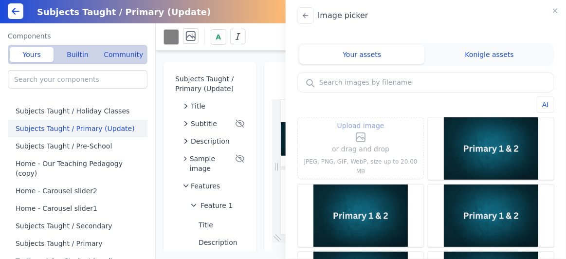
click at [376, 164] on p "JPEG, PNG, GIF, WebP, size up to 20.00 MB" at bounding box center [361, 166] width 118 height 19
click at [358, 151] on p "or drag and drop" at bounding box center [360, 149] width 57 height 12
click at [394, 154] on div "Upload image or drag and drop JPEG, PNG, GIF, WebP, size up to 20.00 MB" at bounding box center [361, 148] width 118 height 54
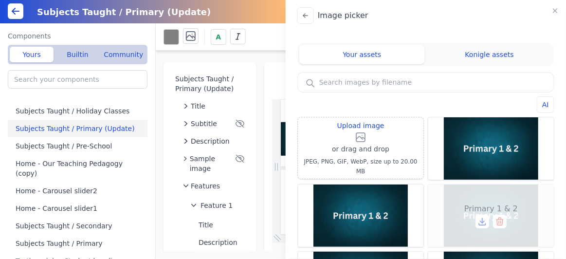
click at [460, 188] on div "Primary 1 & 2" at bounding box center [491, 215] width 126 height 62
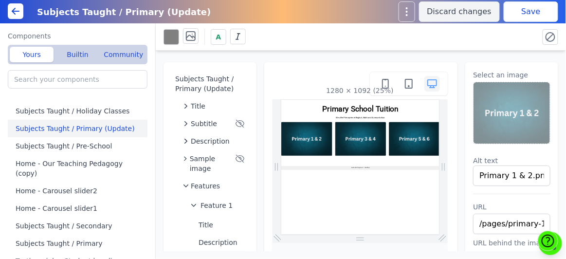
click at [529, 116] on img at bounding box center [511, 112] width 76 height 61
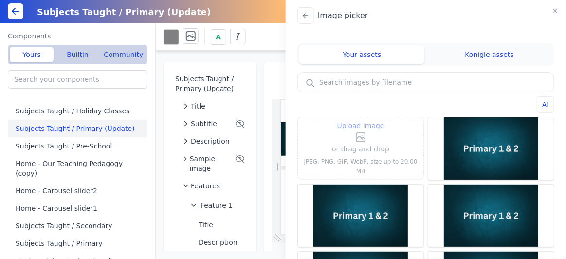
click at [397, 130] on div "Upload image or drag and drop JPEG, PNG, GIF, WebP, size up to 20.00 MB" at bounding box center [361, 148] width 118 height 54
click at [355, 143] on icon at bounding box center [361, 137] width 12 height 12
click at [361, 120] on input "Upload image" at bounding box center [361, 119] width 0 height 0
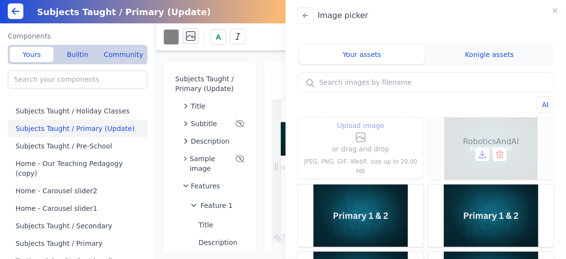
click at [470, 144] on span "RoboticsAndAI" at bounding box center [491, 142] width 56 height 12
type input "RoboticsAndAI"
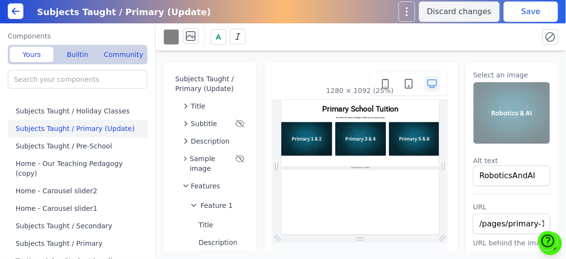
click at [510, 111] on img at bounding box center [511, 112] width 76 height 61
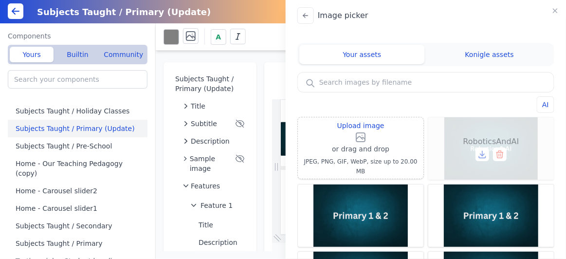
click at [499, 155] on icon at bounding box center [499, 155] width 0 height 2
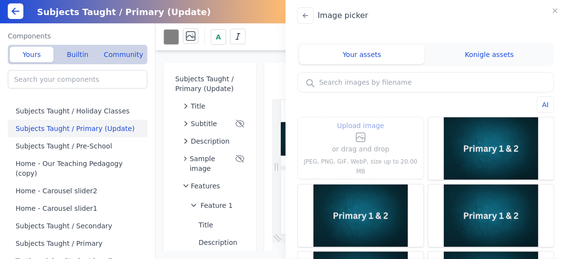
click at [366, 131] on span "Upload image" at bounding box center [360, 126] width 47 height 12
click at [361, 120] on input "Upload image" at bounding box center [361, 119] width 0 height 0
click at [348, 155] on p "or drag and drop" at bounding box center [360, 149] width 57 height 12
click at [366, 148] on p "or drag and drop" at bounding box center [360, 149] width 57 height 12
click at [358, 138] on icon at bounding box center [361, 137] width 12 height 12
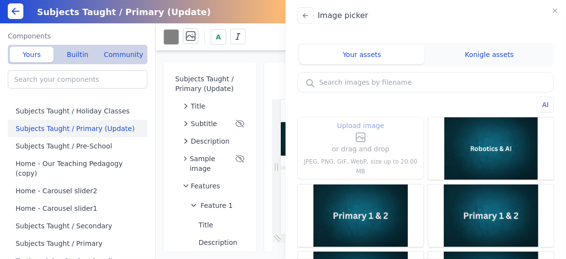
click at [361, 120] on input "Upload image" at bounding box center [361, 119] width 0 height 0
click at [83, 111] on div "Image picker Your assets Konigle assets AI Upload image or drag and drop JPEG, …" at bounding box center [283, 129] width 566 height 259
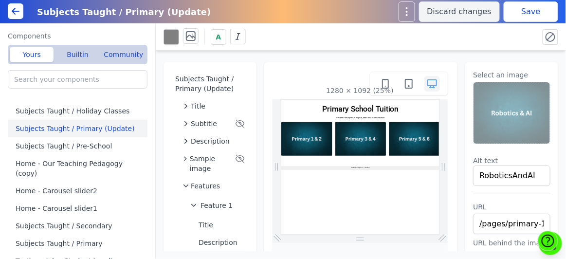
click at [512, 124] on img at bounding box center [511, 112] width 76 height 61
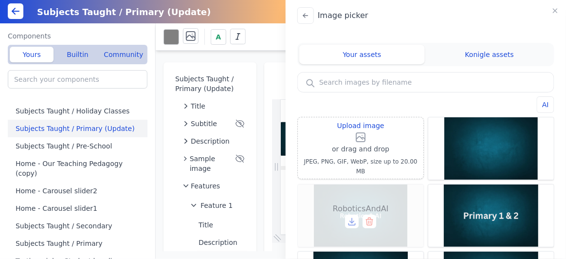
click at [342, 195] on div "RoboticsAndAI" at bounding box center [361, 215] width 126 height 62
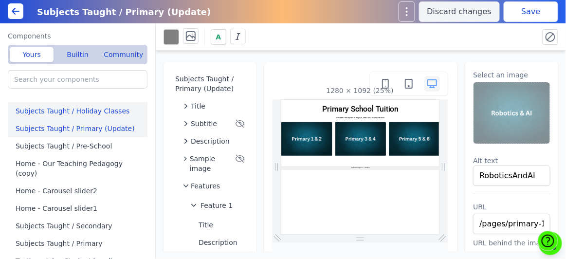
click at [92, 113] on button "Subjects Taught / Holiday Classes" at bounding box center [80, 111] width 144 height 18
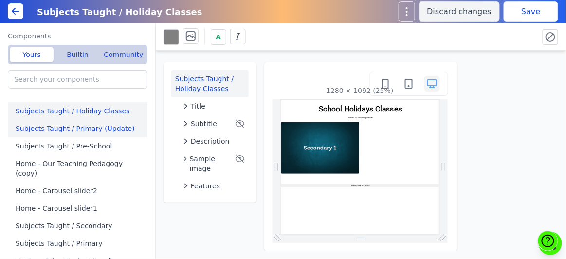
click at [91, 123] on button "Subjects Taught / Primary (Update)" at bounding box center [80, 129] width 144 height 18
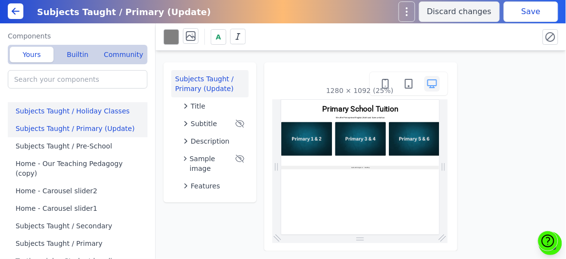
click at [85, 113] on button "Subjects Taught / Holiday Classes" at bounding box center [80, 111] width 144 height 18
type input "Subjects Taught / Holiday Classes"
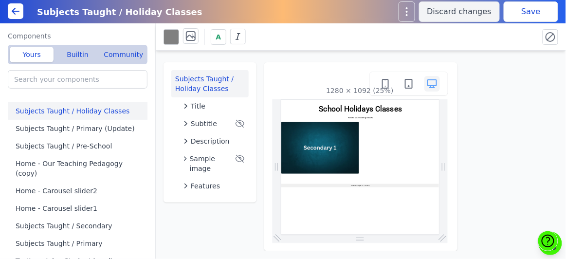
click at [182, 186] on icon "button" at bounding box center [186, 186] width 10 height 10
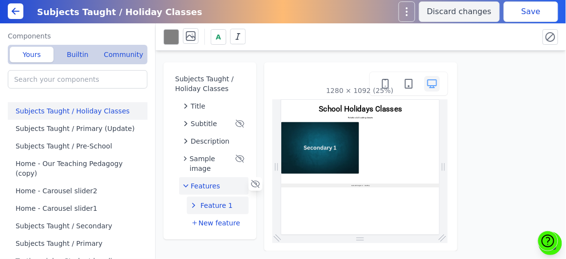
click at [194, 205] on icon "button" at bounding box center [193, 205] width 3 height 5
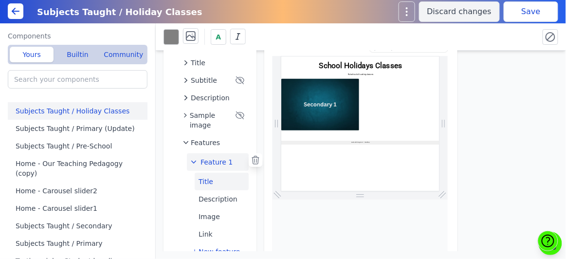
scroll to position [45, 0]
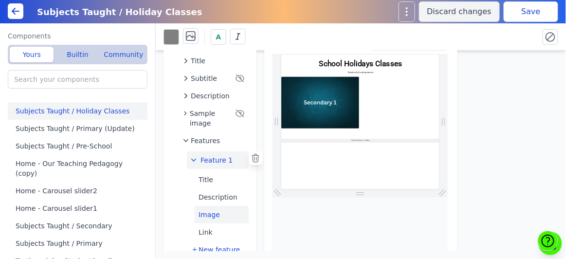
click at [213, 217] on button "Image" at bounding box center [222, 215] width 54 height 18
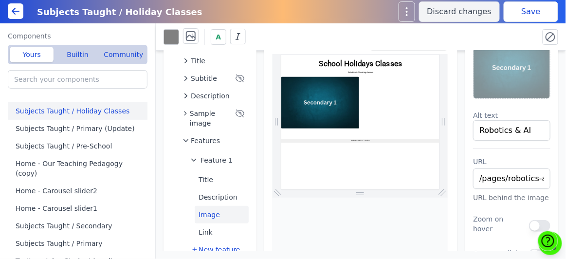
click at [523, 76] on img at bounding box center [511, 67] width 76 height 61
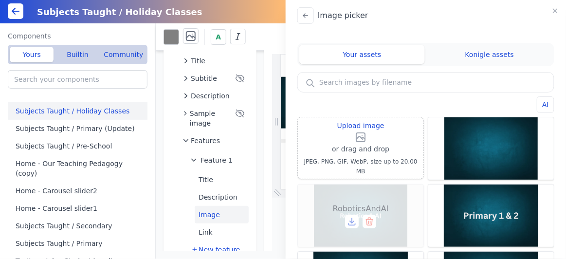
click at [344, 203] on span "RoboticsAndAI" at bounding box center [361, 209] width 56 height 12
type input "RoboticsAndAI"
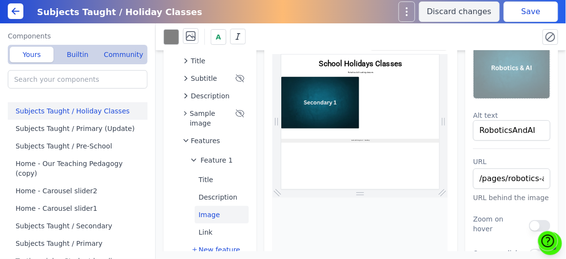
click at [530, 14] on button "Save" at bounding box center [531, 11] width 54 height 20
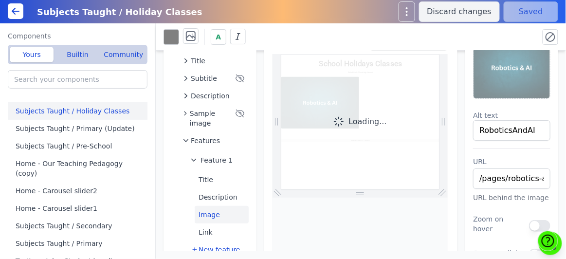
scroll to position [0, 0]
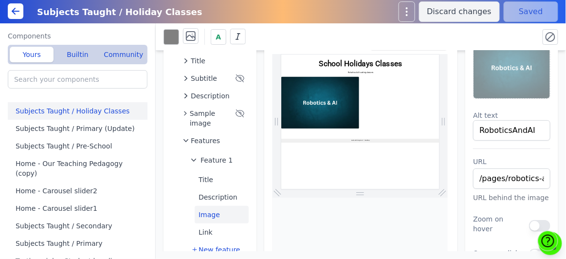
click at [18, 13] on icon at bounding box center [16, 11] width 12 height 12
